Goal: Task Accomplishment & Management: Manage account settings

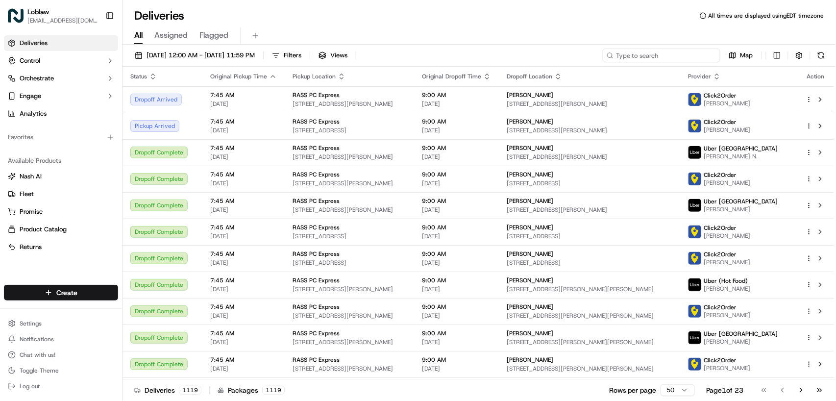
click at [652, 51] on input at bounding box center [662, 56] width 118 height 14
paste input "531900013786619"
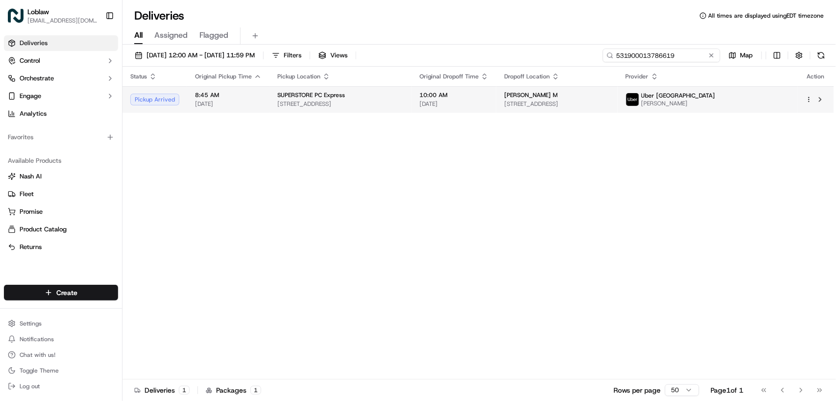
type input "531900013786619"
click at [482, 93] on span "10:00 AM" at bounding box center [453, 95] width 69 height 8
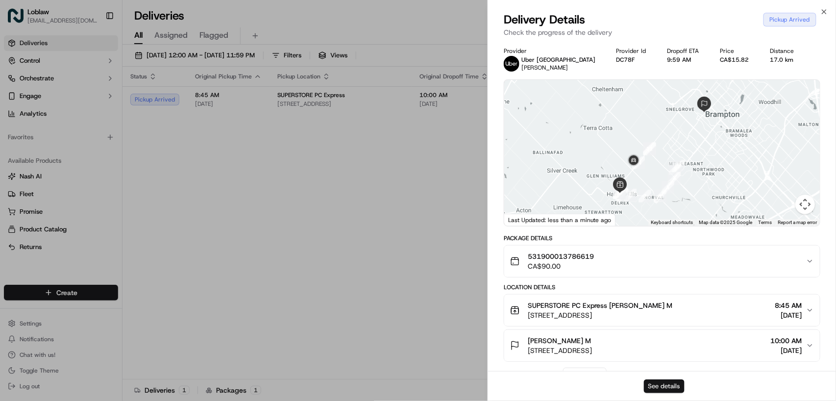
click at [655, 386] on button "See details" at bounding box center [664, 386] width 41 height 14
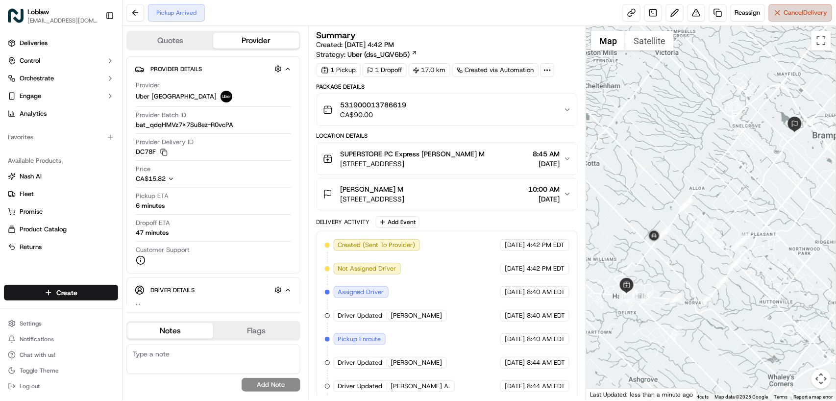
click at [781, 16] on button "Cancel Delivery" at bounding box center [800, 13] width 63 height 18
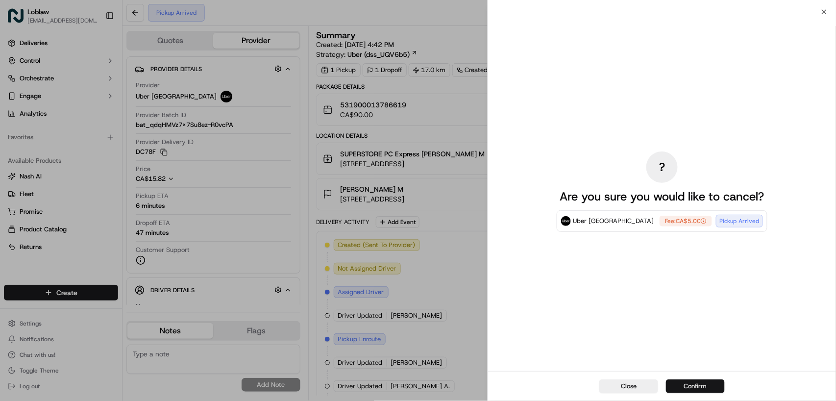
click at [691, 389] on button "Confirm" at bounding box center [695, 386] width 59 height 14
